Goal: Task Accomplishment & Management: Manage account settings

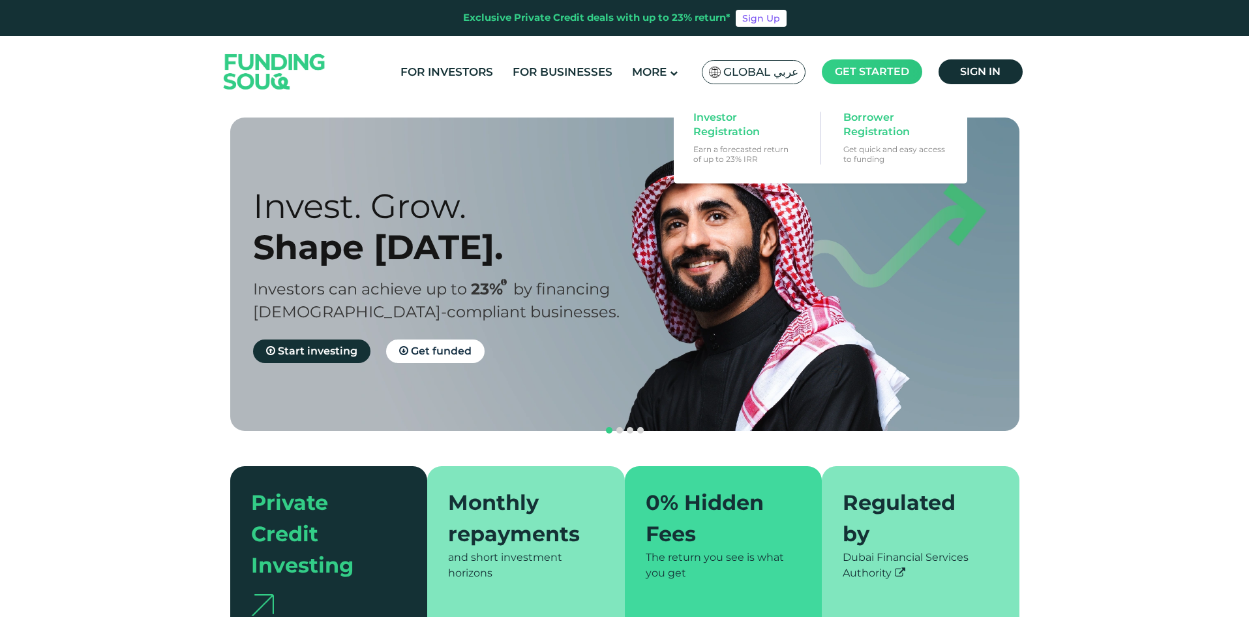
click at [854, 82] on main "Get started" at bounding box center [872, 71] width 100 height 25
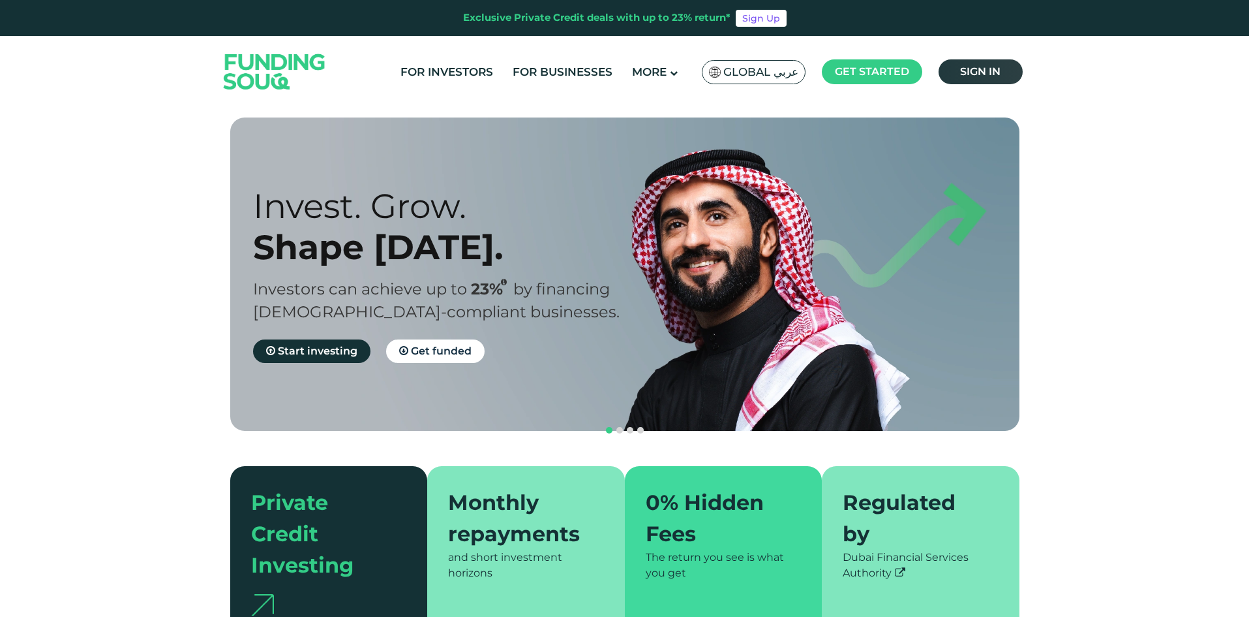
click at [964, 73] on span "Sign in" at bounding box center [980, 71] width 40 height 12
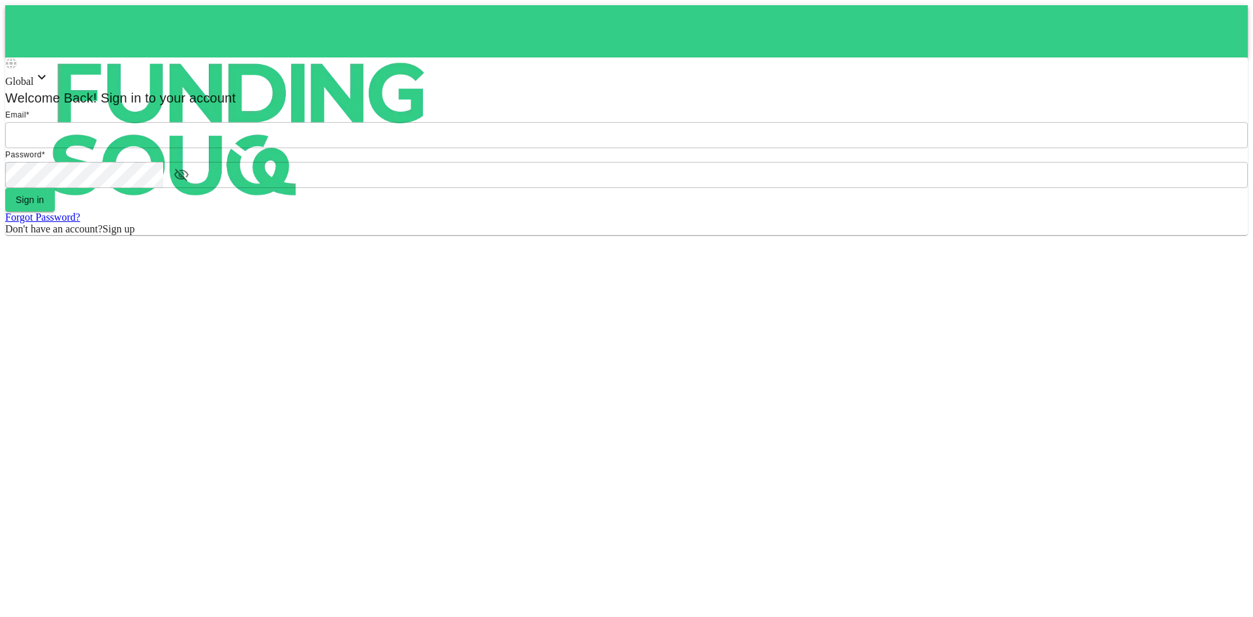
type input "aldumy@outlook.com"
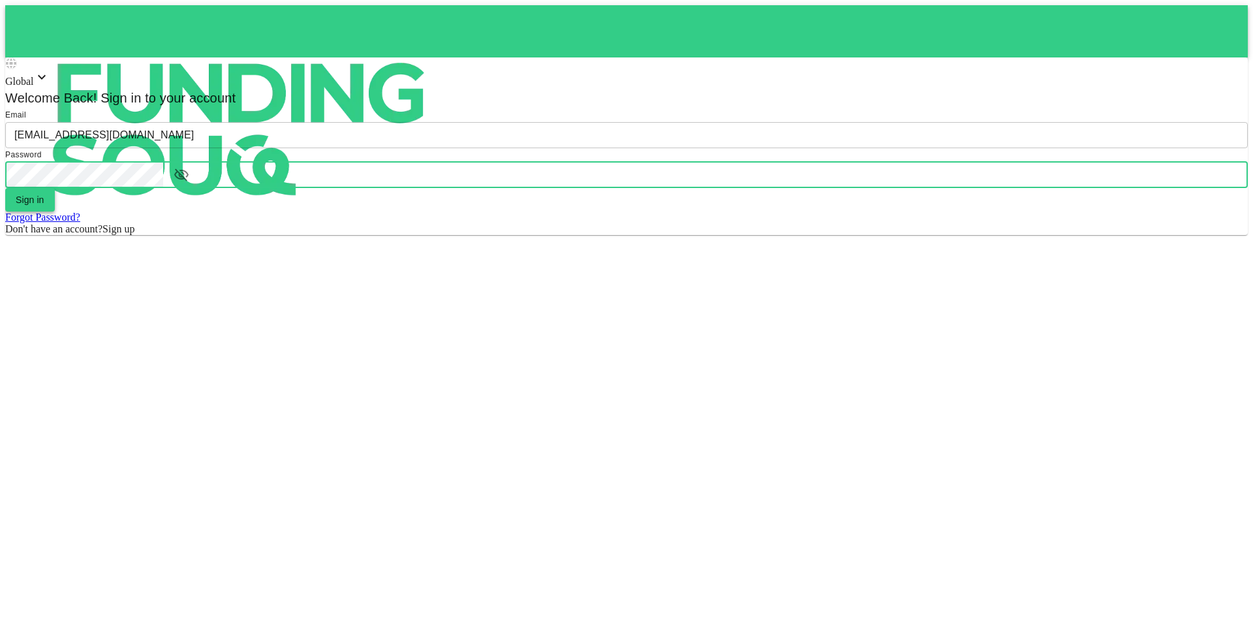
click at [55, 211] on button "Sign in" at bounding box center [30, 199] width 50 height 23
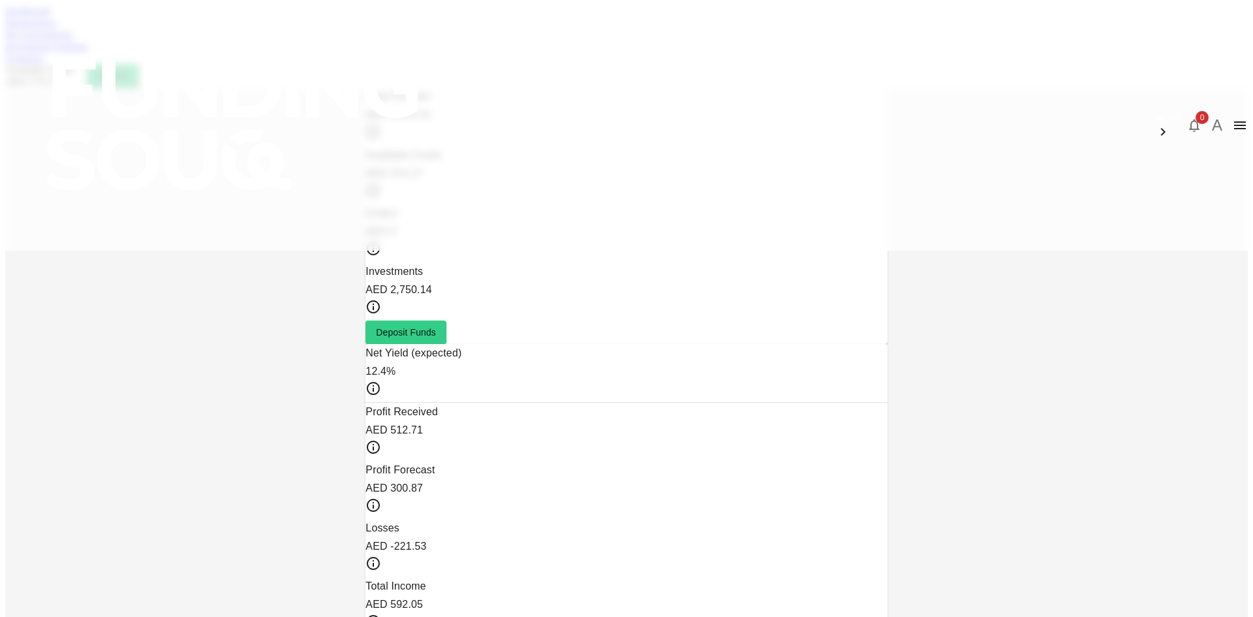
click at [57, 28] on link "Marketplace" at bounding box center [31, 22] width 52 height 11
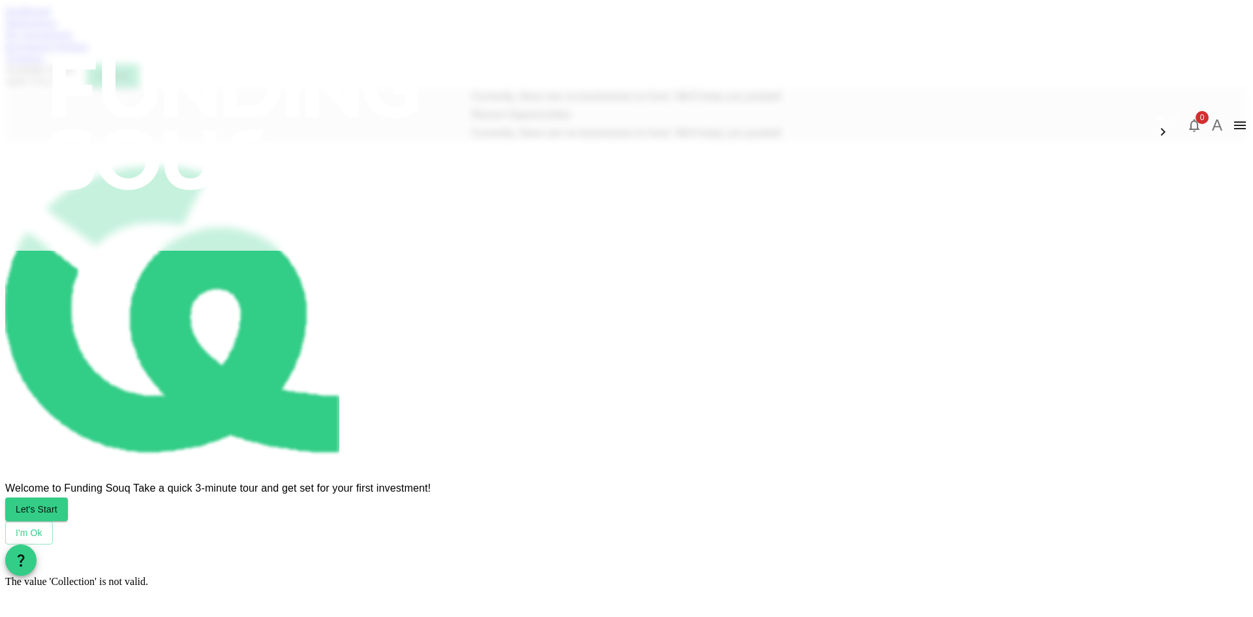
click at [73, 40] on link "My Investments" at bounding box center [39, 34] width 68 height 11
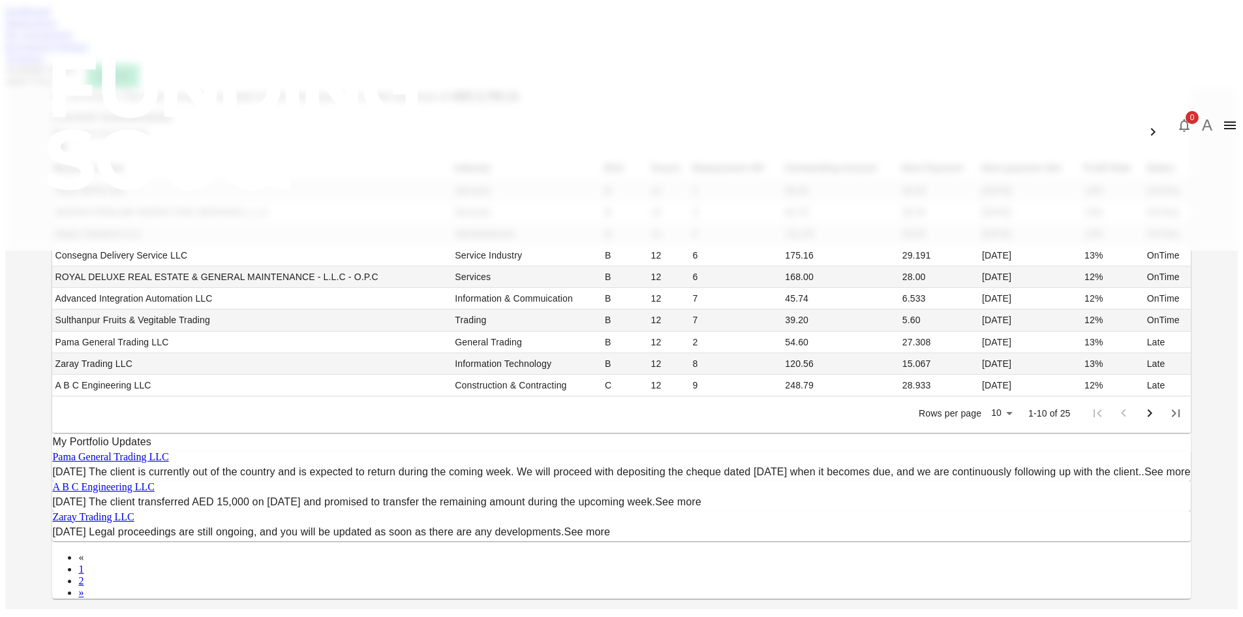
click at [305, 77] on div "Dashboard Marketplace My Investments Investment Settings Transfers Available Fu…" at bounding box center [621, 46] width 1232 height 82
click at [50, 16] on link "Dashboard" at bounding box center [27, 10] width 45 height 11
